Goal: Check status: Check status

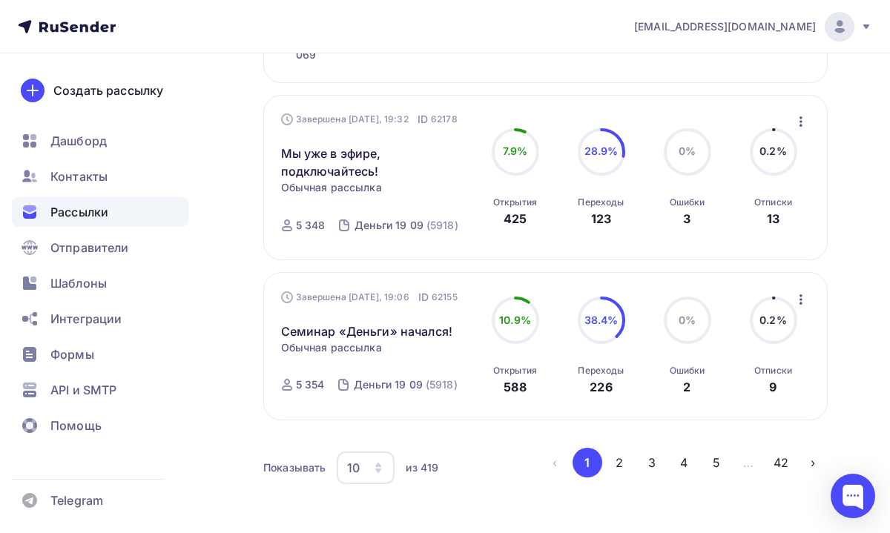
scroll to position [1570, 0]
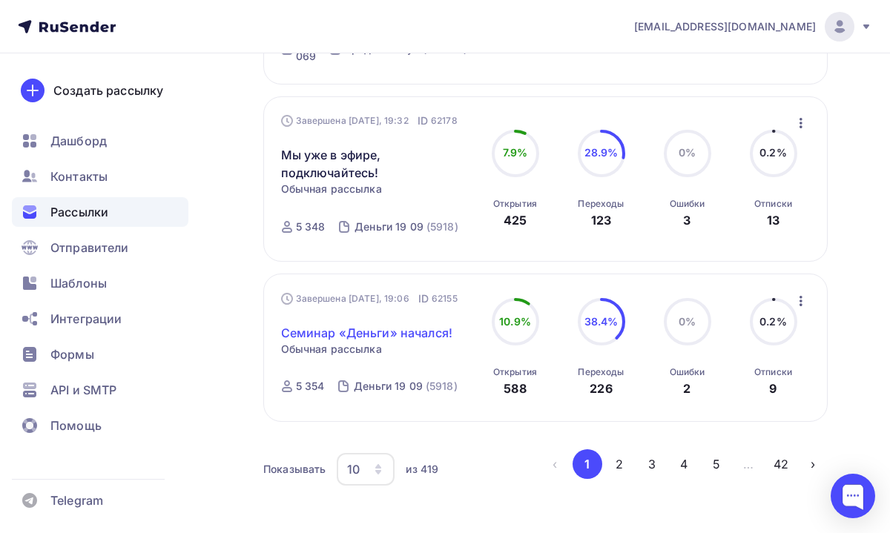
click at [341, 342] on link "Семинар «Деньги» начался!" at bounding box center [367, 333] width 172 height 18
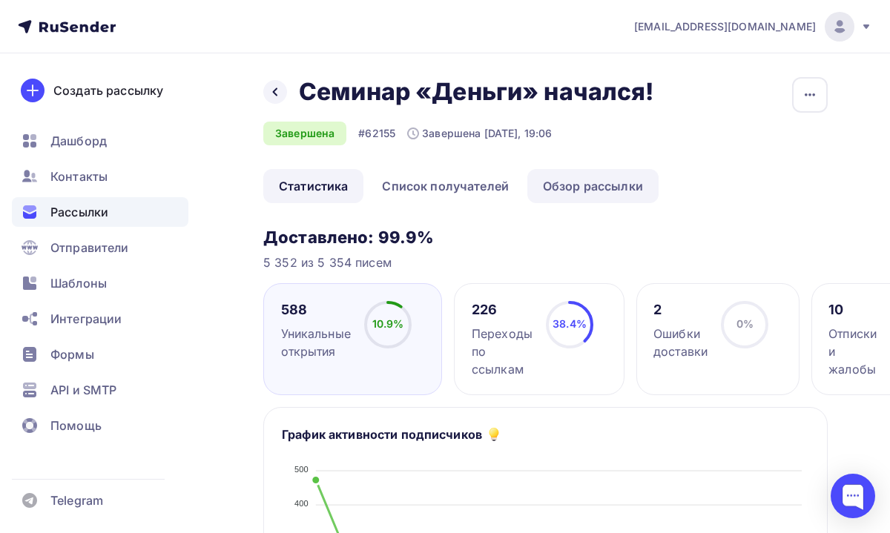
click at [565, 182] on link "Обзор рассылки" at bounding box center [592, 186] width 131 height 34
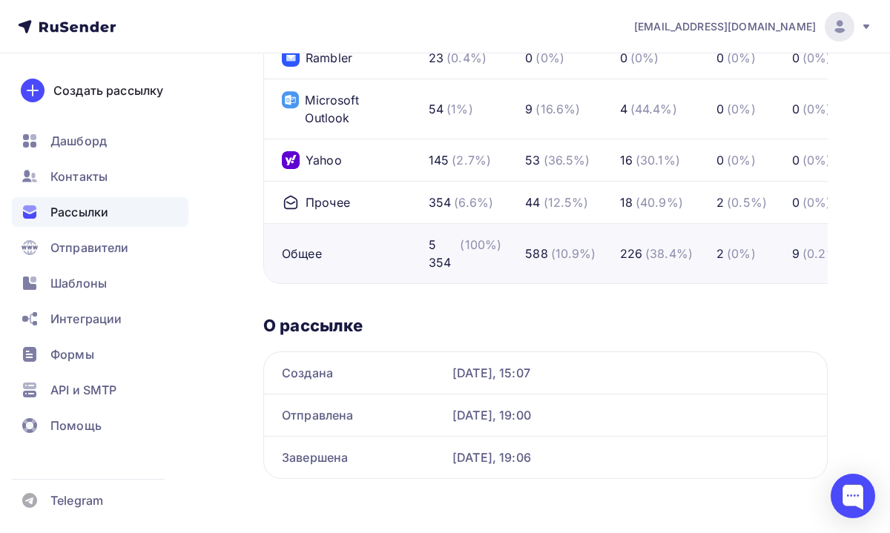
scroll to position [961, 0]
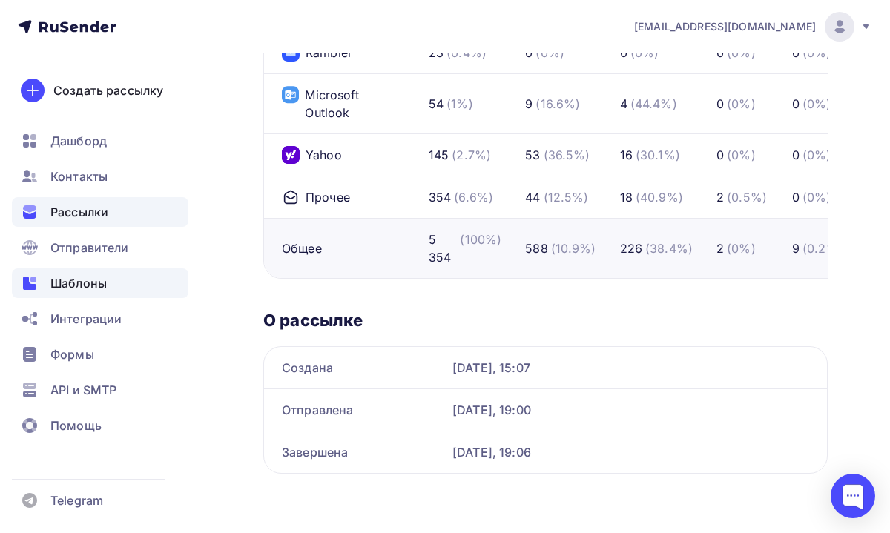
click at [79, 277] on span "Шаблоны" at bounding box center [78, 283] width 56 height 18
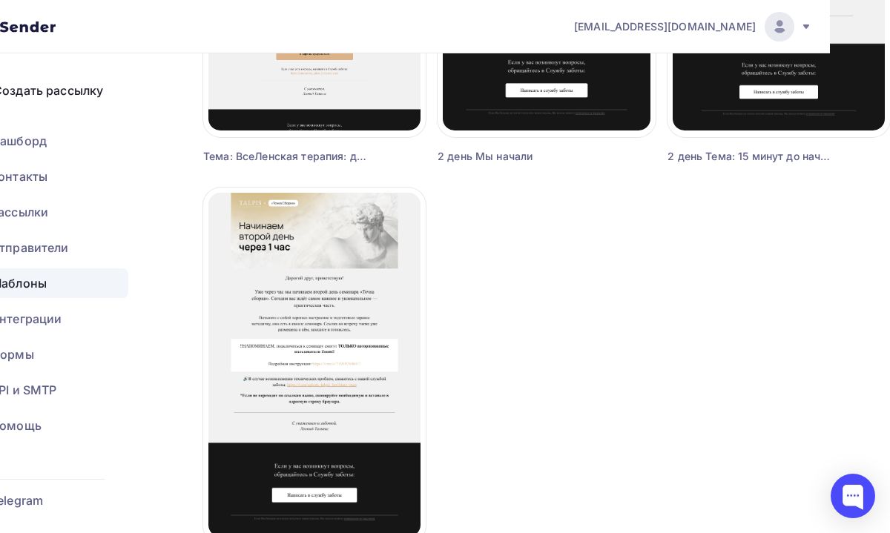
scroll to position [823, 62]
